Goal: Task Accomplishment & Management: Manage account settings

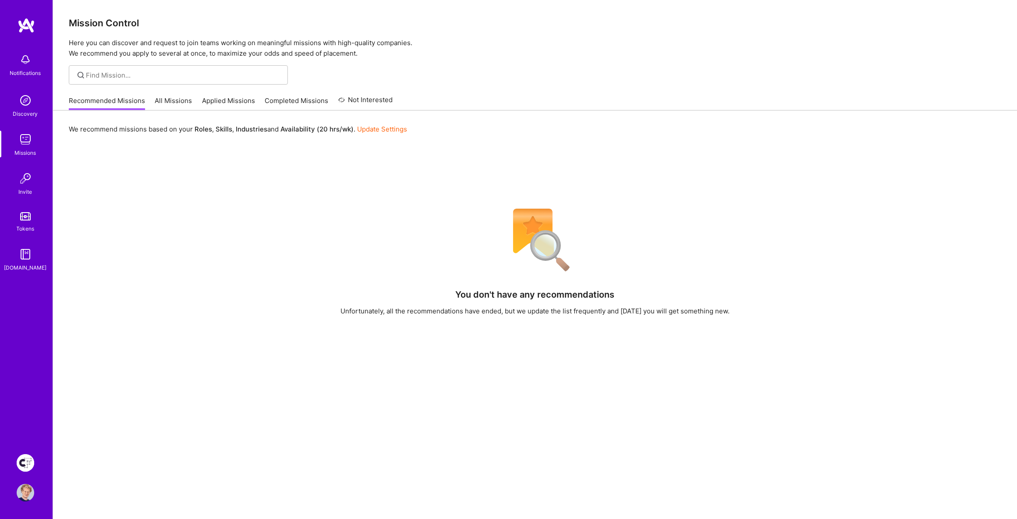
click at [26, 460] on img at bounding box center [26, 463] width 18 height 18
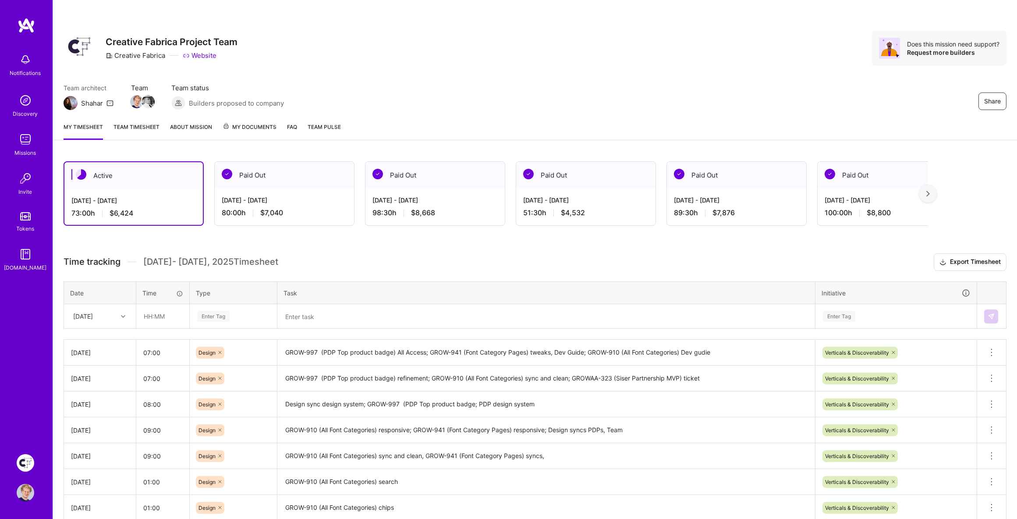
click at [747, 351] on textarea "GROW-997 (PDP Top product badge) All Access; GROW-941 (Font Category Pages) twe…" at bounding box center [546, 352] width 536 height 24
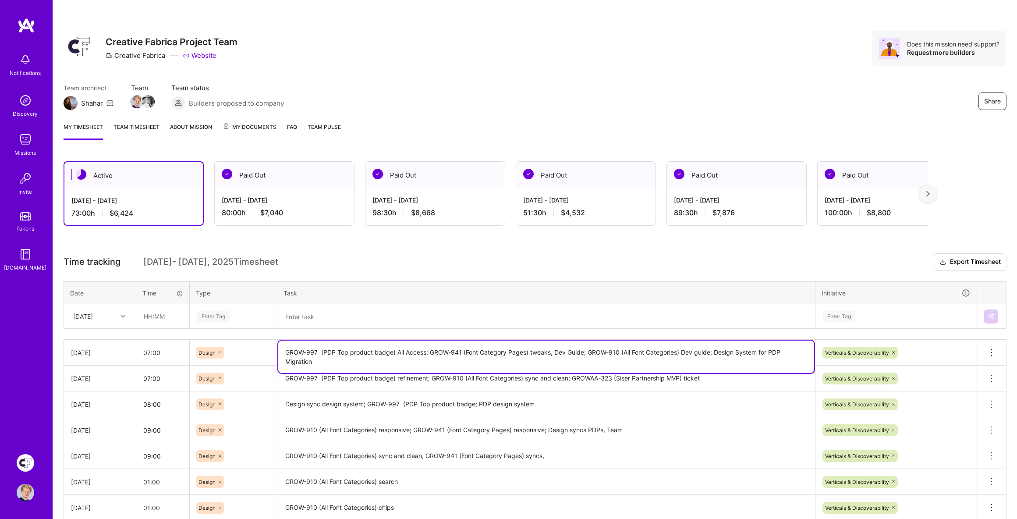
type textarea "GROW-997 (PDP Top product badge) All Access; GROW-941 (Font Category Pages) twe…"
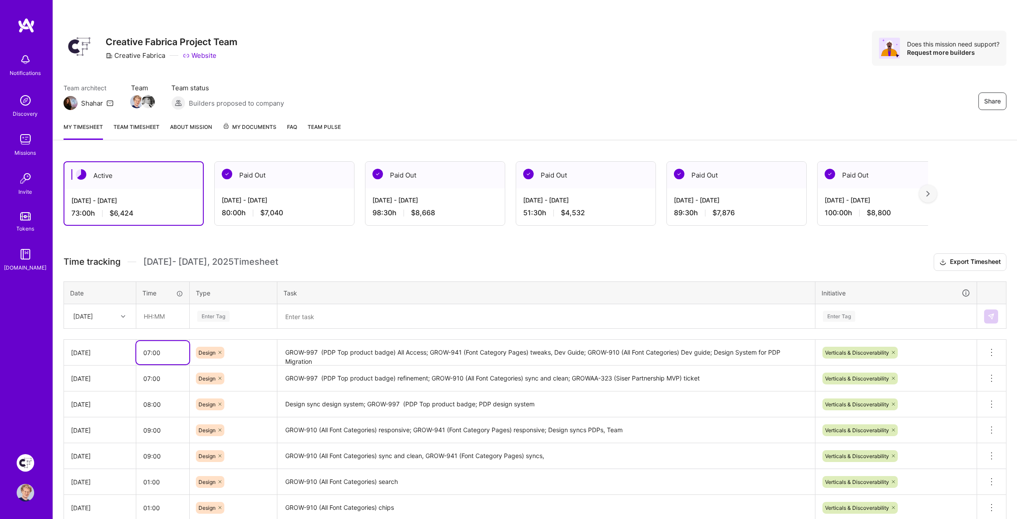
click at [182, 352] on input "07:00" at bounding box center [162, 352] width 53 height 23
click at [180, 351] on input "07:00" at bounding box center [162, 352] width 53 height 23
type input "08:30"
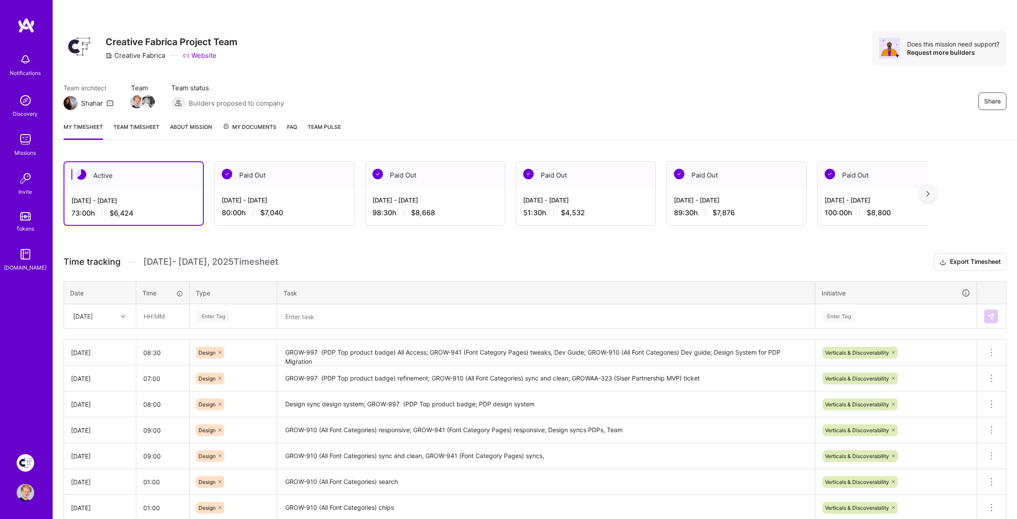
click at [366, 260] on h3 "Time tracking [DATE] - [DATE] Timesheet Export Timesheet" at bounding box center [535, 262] width 943 height 18
click at [178, 376] on input "07:00" at bounding box center [162, 378] width 53 height 23
type input "07:30"
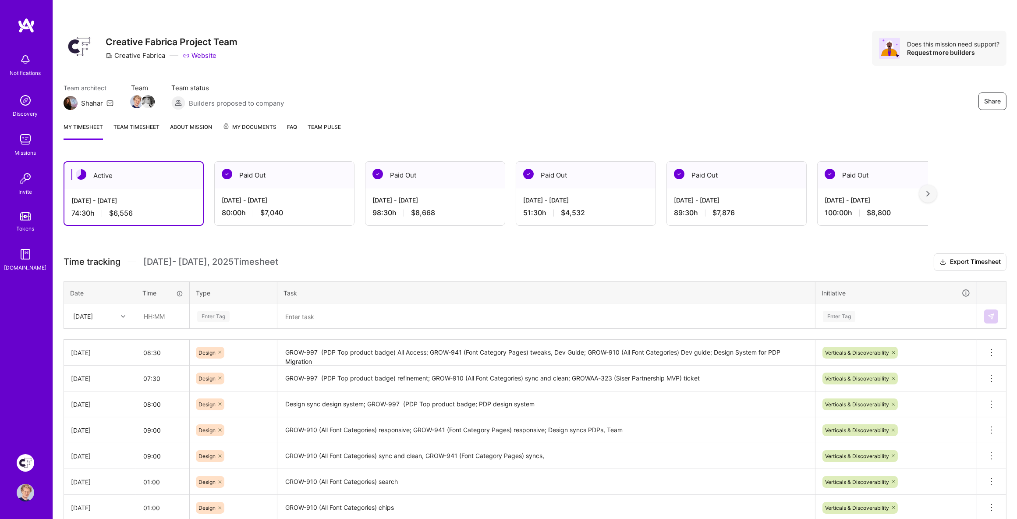
drag, startPoint x: 521, startPoint y: 232, endPoint x: 540, endPoint y: 252, distance: 27.6
click at [520, 234] on div "Active [DATE] - [DATE] 74:30 h $6,556 Paid Out [DATE] - [DATE] 80:00 h $7,040 P…" at bounding box center [535, 408] width 964 height 514
click at [540, 253] on div "Active [DATE] - [DATE] 74:30 h $6,556 Paid Out [DATE] - [DATE] 80:00 h $7,040 P…" at bounding box center [535, 408] width 964 height 514
click at [540, 253] on h3 "Time tracking [DATE] - [DATE] Timesheet Export Timesheet" at bounding box center [535, 262] width 943 height 18
